Goal: Information Seeking & Learning: Learn about a topic

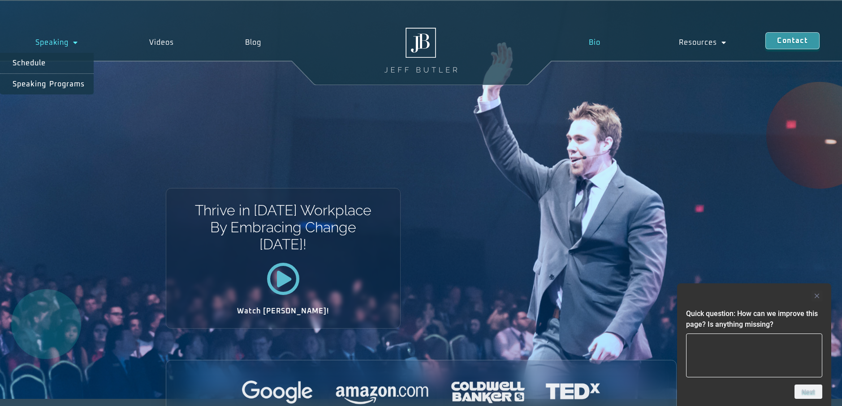
click at [589, 42] on link "Bio" at bounding box center [595, 42] width 90 height 21
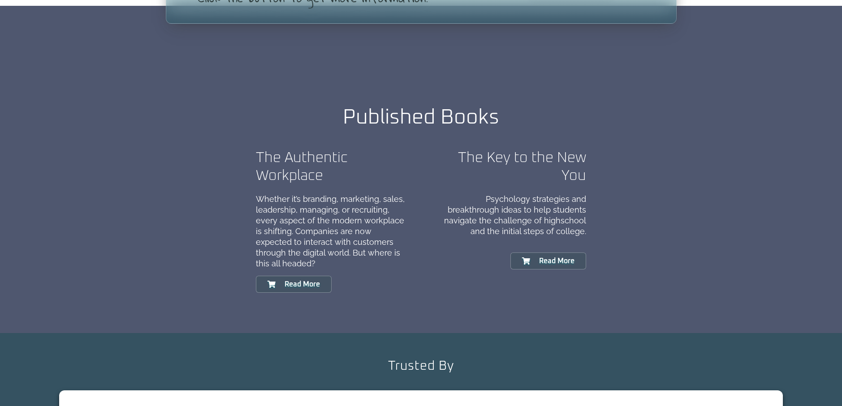
scroll to position [896, 0]
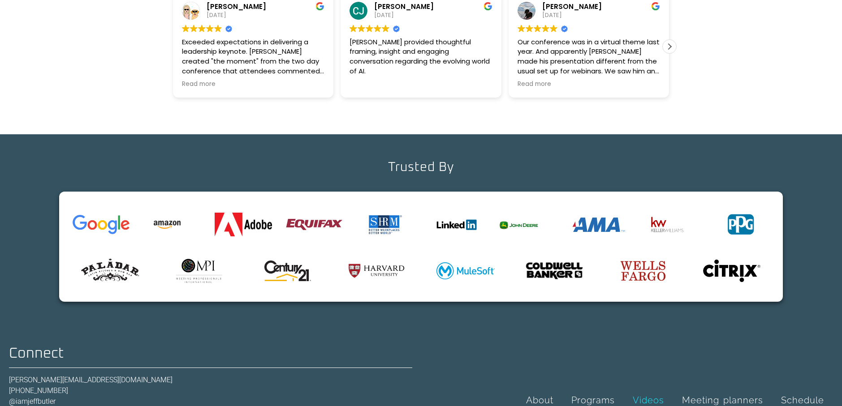
scroll to position [1523, 0]
